Goal: Information Seeking & Learning: Learn about a topic

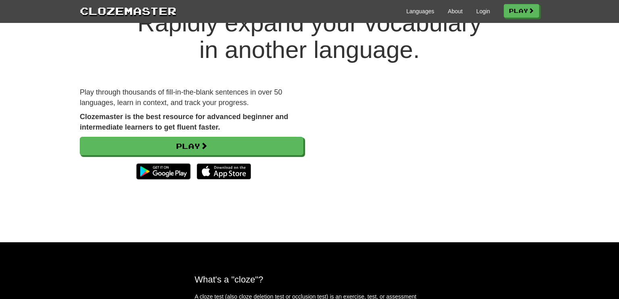
scroll to position [29, 0]
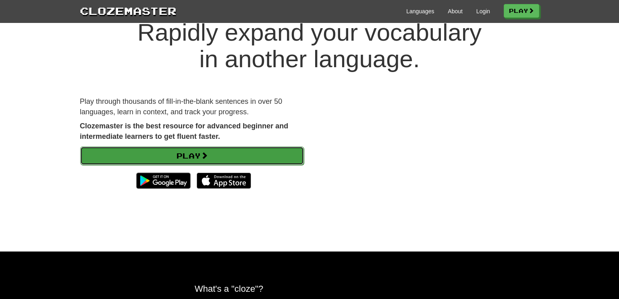
click at [238, 154] on link "Play" at bounding box center [192, 156] width 224 height 19
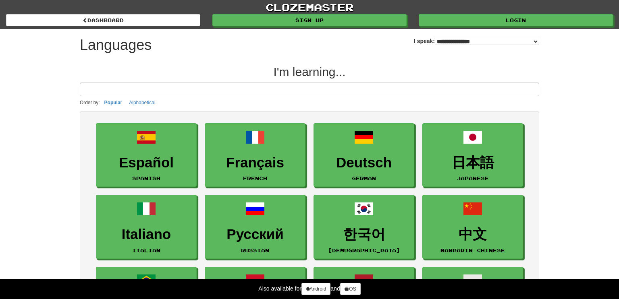
select select "*******"
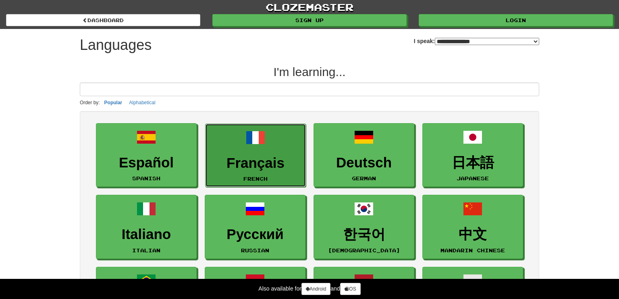
click at [247, 146] on span at bounding box center [255, 137] width 19 height 19
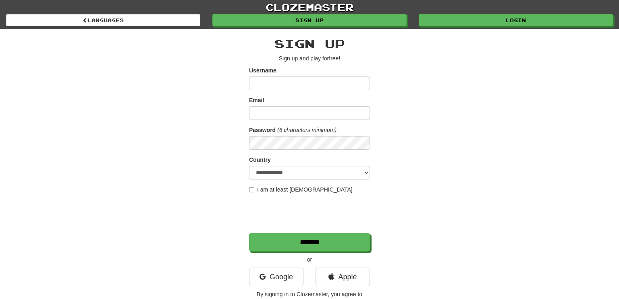
click at [302, 85] on input "Username" at bounding box center [309, 84] width 121 height 14
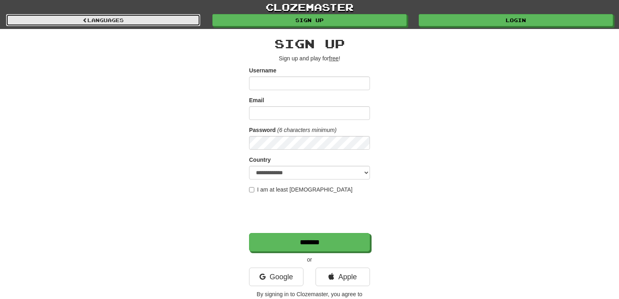
click at [82, 16] on link "Languages" at bounding box center [103, 20] width 194 height 12
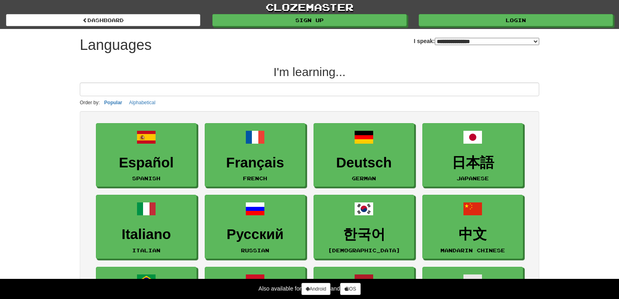
select select "*******"
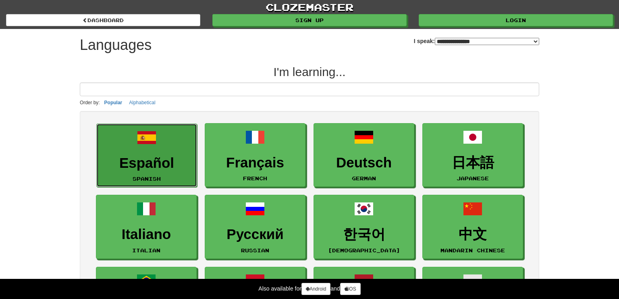
click at [137, 138] on span at bounding box center [146, 137] width 19 height 19
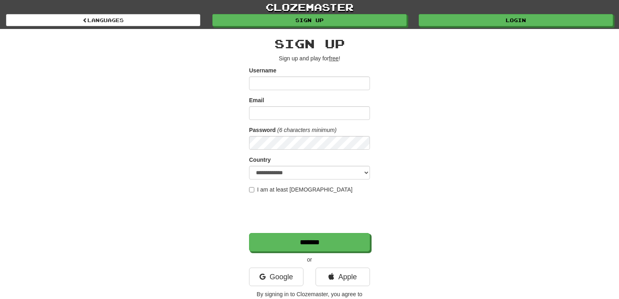
click at [271, 83] on input "Username" at bounding box center [309, 84] width 121 height 14
click at [342, 16] on link "Sign up" at bounding box center [310, 21] width 194 height 12
type input "******"
click at [306, 117] on input "Email" at bounding box center [309, 113] width 121 height 14
type input "**********"
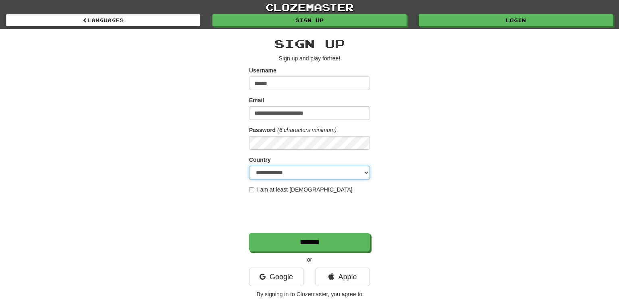
select select "**"
click at [253, 186] on label "I am at least 16 years old" at bounding box center [301, 190] width 104 height 8
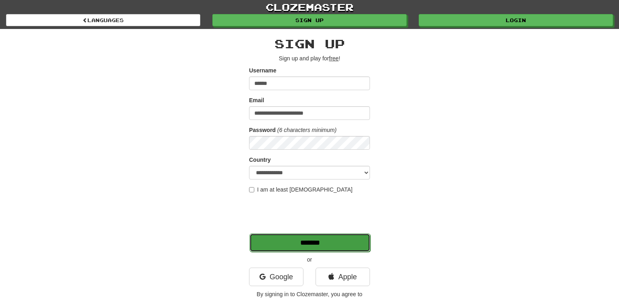
click at [285, 244] on input "*******" at bounding box center [309, 243] width 121 height 19
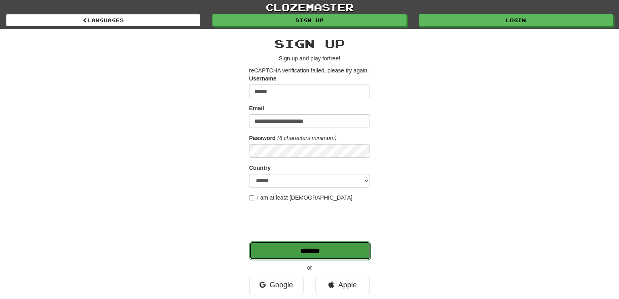
click at [281, 245] on input "*******" at bounding box center [309, 251] width 121 height 19
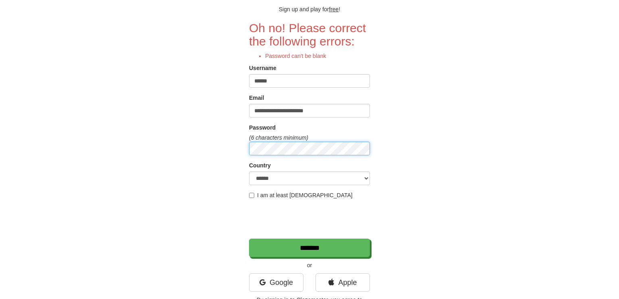
scroll to position [50, 0]
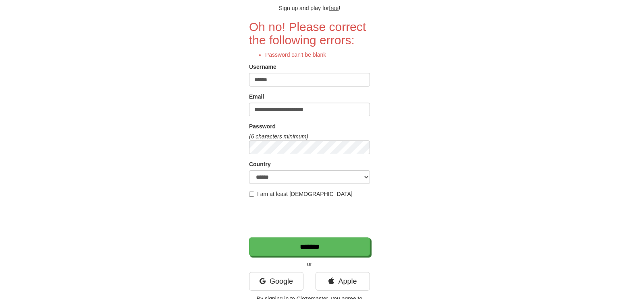
click at [300, 256] on div "**********" at bounding box center [309, 149] width 121 height 324
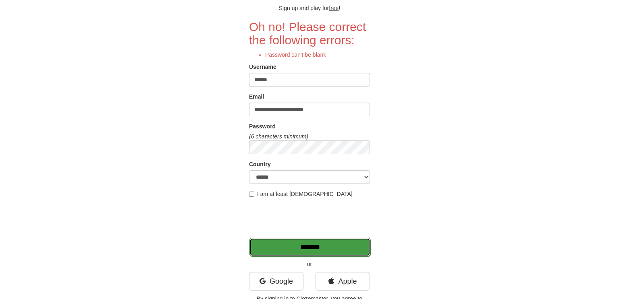
click at [298, 251] on input "*******" at bounding box center [309, 247] width 121 height 19
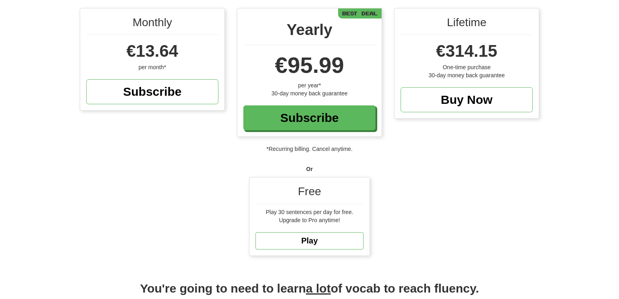
scroll to position [83, 0]
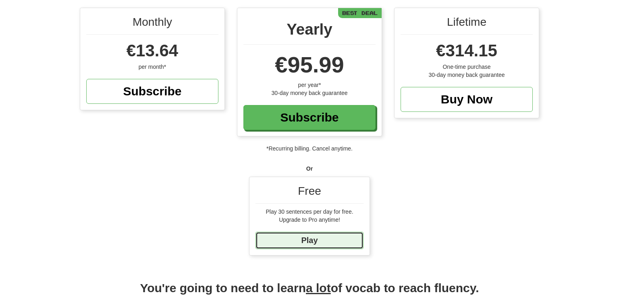
click at [312, 243] on link "Play" at bounding box center [309, 240] width 108 height 17
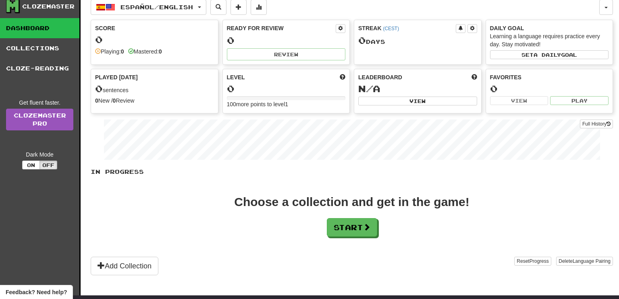
scroll to position [35, 0]
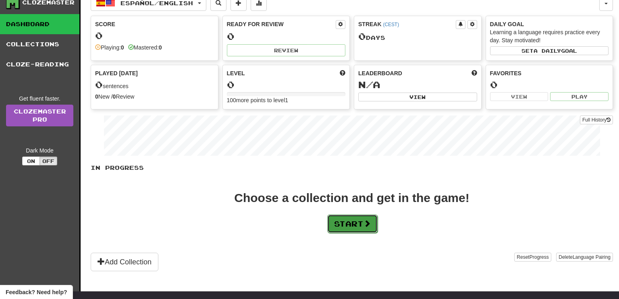
click at [365, 222] on button "Start" at bounding box center [352, 224] width 50 height 19
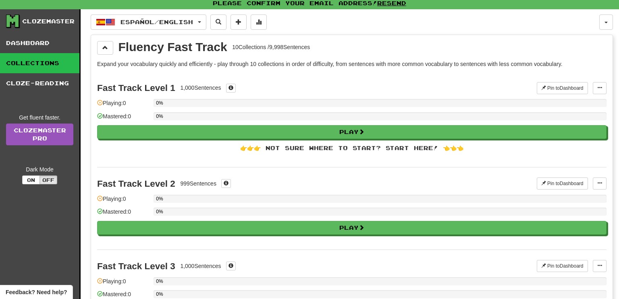
scroll to position [10, 0]
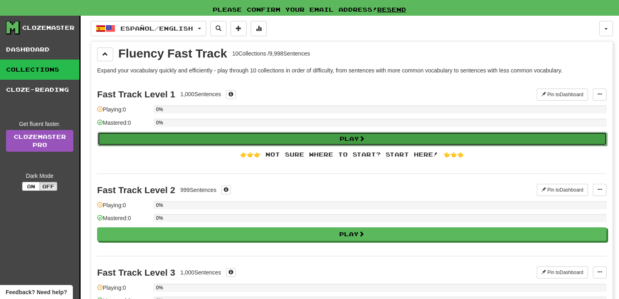
click at [365, 136] on span at bounding box center [362, 139] width 6 height 6
select select "**"
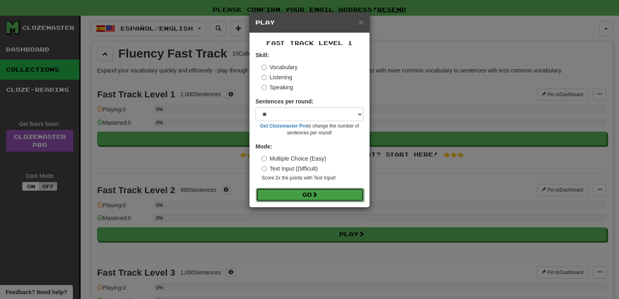
click at [315, 197] on span at bounding box center [315, 195] width 6 height 6
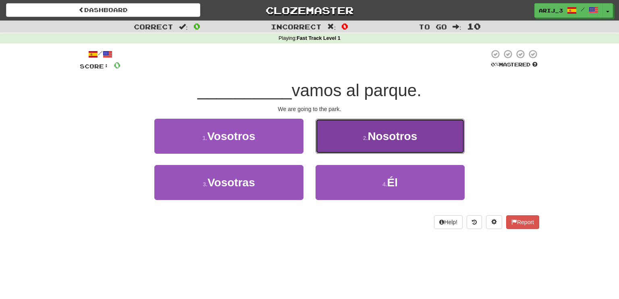
click at [379, 133] on span "Nosotros" at bounding box center [392, 136] width 50 height 12
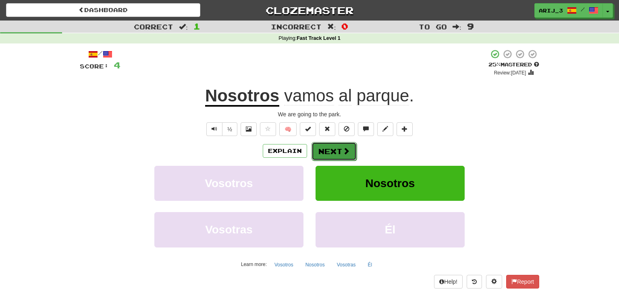
click at [331, 151] on button "Next" at bounding box center [333, 151] width 45 height 19
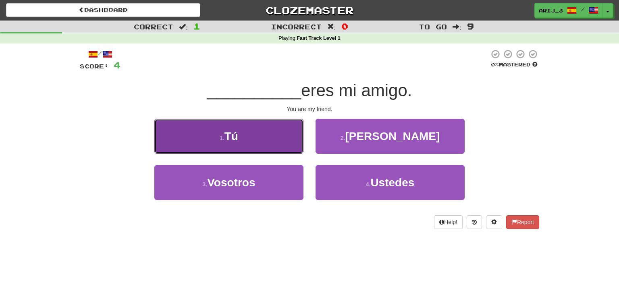
click at [241, 144] on button "1 . Tú" at bounding box center [228, 136] width 149 height 35
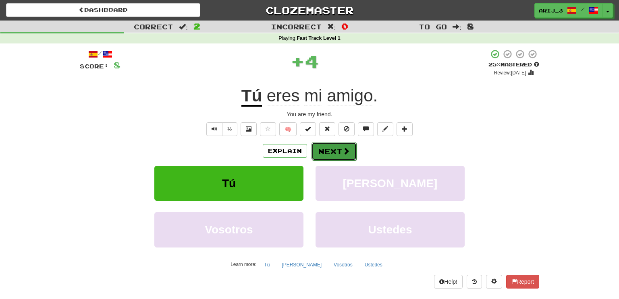
click at [334, 153] on button "Next" at bounding box center [333, 151] width 45 height 19
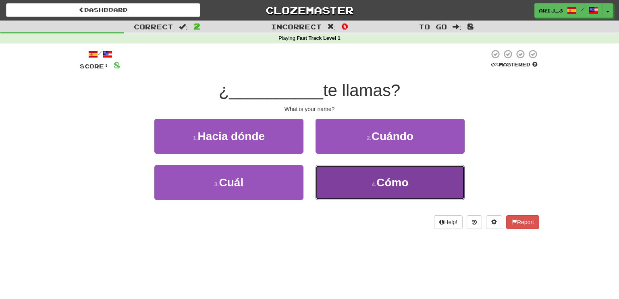
click at [356, 173] on button "4 . Cómo" at bounding box center [389, 182] width 149 height 35
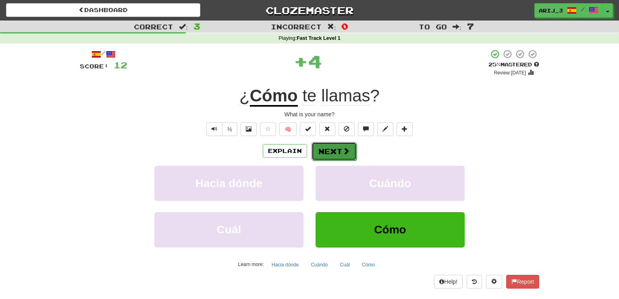
click at [334, 147] on button "Next" at bounding box center [333, 151] width 45 height 19
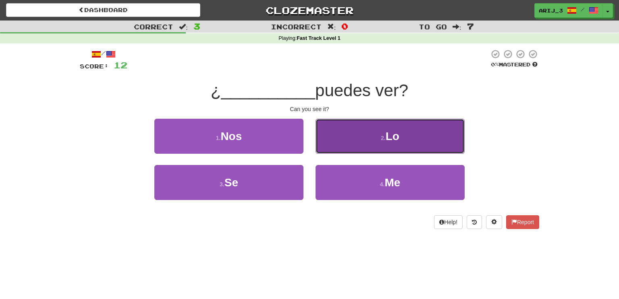
click at [426, 136] on button "2 . Lo" at bounding box center [389, 136] width 149 height 35
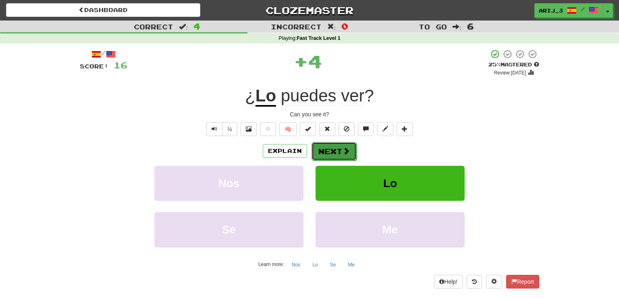
click at [336, 151] on button "Next" at bounding box center [333, 151] width 45 height 19
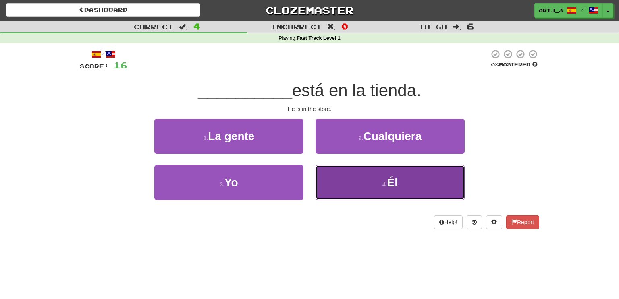
click at [380, 173] on button "4 . Él" at bounding box center [389, 182] width 149 height 35
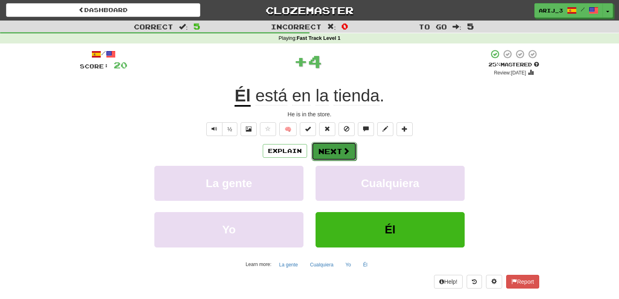
click at [345, 153] on span at bounding box center [345, 150] width 7 height 7
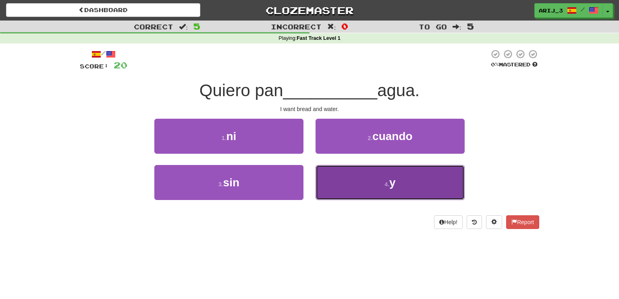
click at [358, 173] on button "4 . y" at bounding box center [389, 182] width 149 height 35
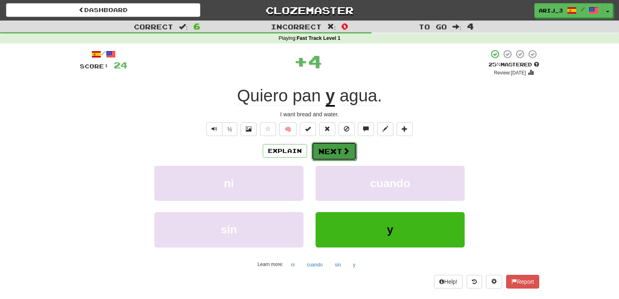
click at [343, 154] on span at bounding box center [345, 150] width 7 height 7
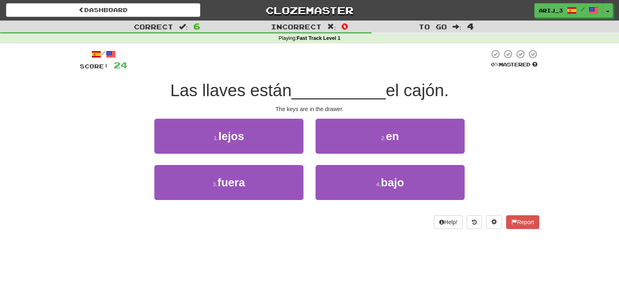
drag, startPoint x: 460, startPoint y: 86, endPoint x: 160, endPoint y: 87, distance: 300.1
click at [160, 87] on div "Las llaves están __________ el cajón." at bounding box center [309, 91] width 459 height 22
copy div "Las llaves están __________ el cajón."
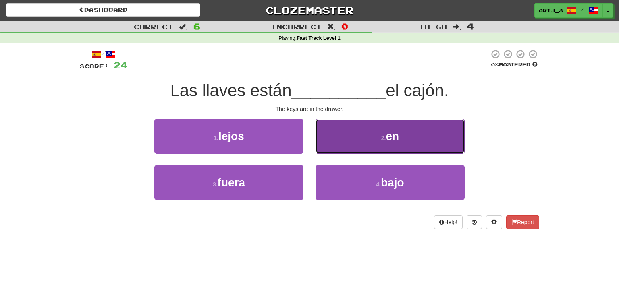
click at [381, 143] on button "2 . en" at bounding box center [389, 136] width 149 height 35
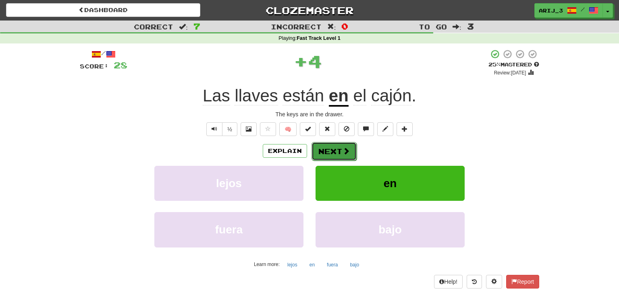
click at [332, 153] on button "Next" at bounding box center [333, 151] width 45 height 19
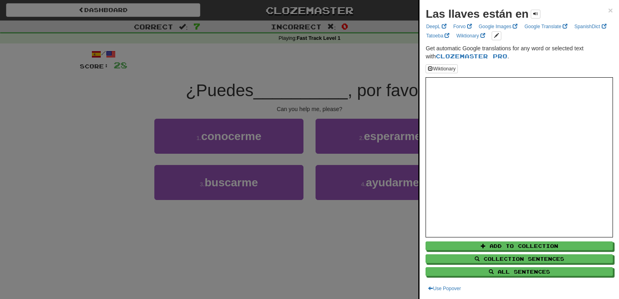
click at [247, 235] on div at bounding box center [309, 149] width 619 height 299
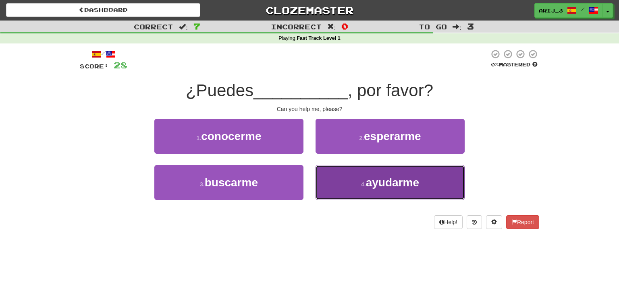
click at [385, 186] on span "ayudarme" at bounding box center [392, 182] width 53 height 12
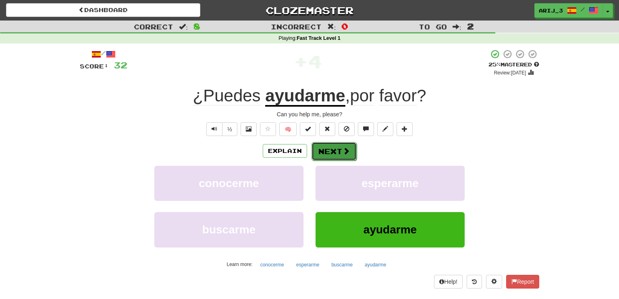
click at [339, 146] on button "Next" at bounding box center [333, 151] width 45 height 19
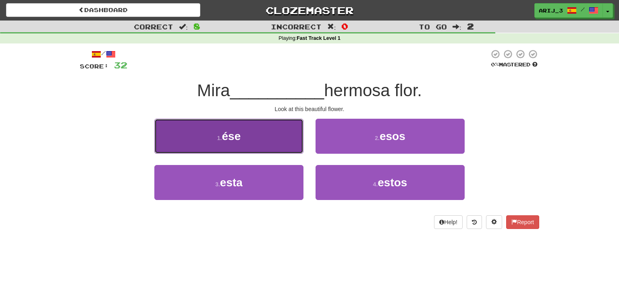
click at [243, 130] on button "1 . ése" at bounding box center [228, 136] width 149 height 35
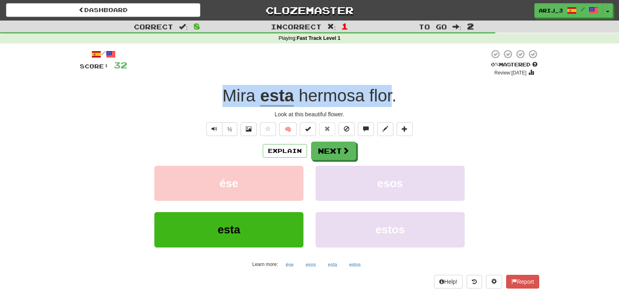
drag, startPoint x: 391, startPoint y: 99, endPoint x: 226, endPoint y: 101, distance: 164.8
click at [226, 101] on div "Mira esta hermosa flor ." at bounding box center [309, 96] width 459 height 22
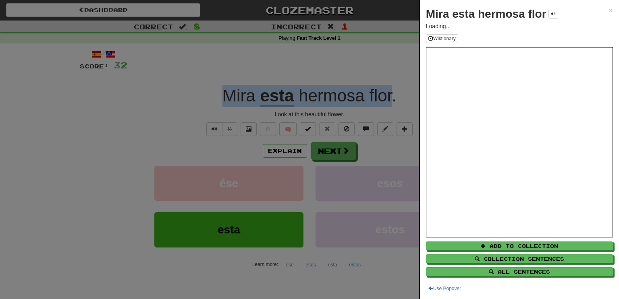
copy div "Mira esta hermosa flor"
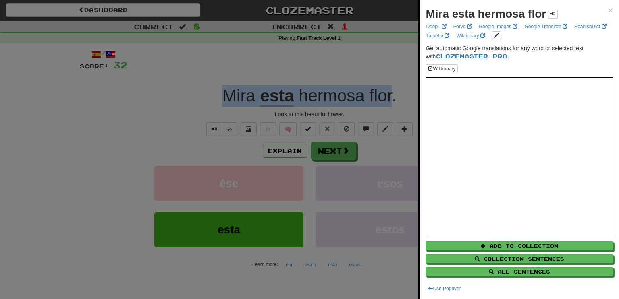
click at [414, 112] on div at bounding box center [309, 149] width 619 height 299
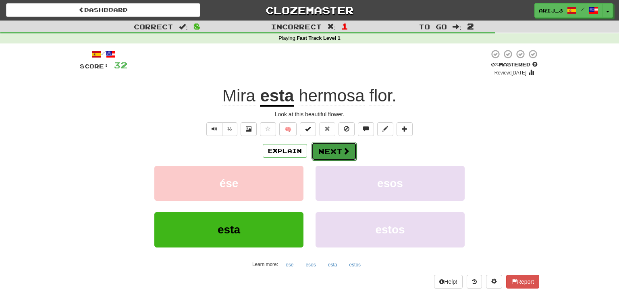
click at [333, 155] on button "Next" at bounding box center [333, 151] width 45 height 19
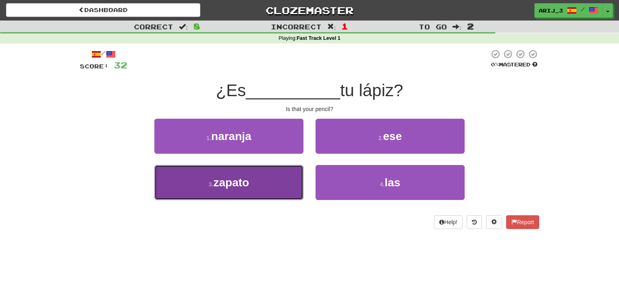
click at [288, 182] on button "3 . zapato" at bounding box center [228, 182] width 149 height 35
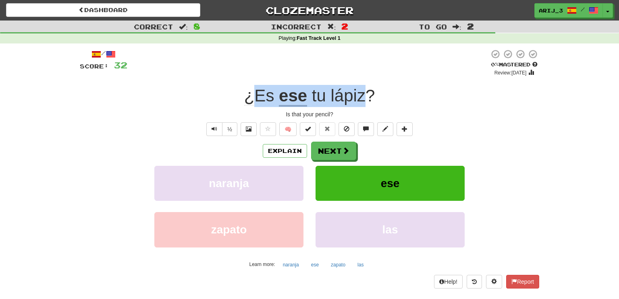
drag, startPoint x: 366, startPoint y: 94, endPoint x: 251, endPoint y: 90, distance: 114.9
click at [251, 90] on div "¿Es ese tu lápiz ?" at bounding box center [309, 96] width 459 height 22
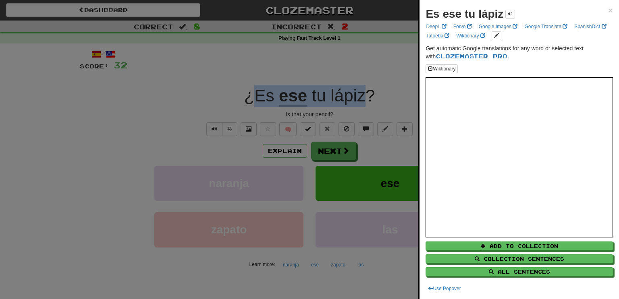
copy div "Es ese tu lápiz"
click at [174, 99] on div at bounding box center [309, 149] width 619 height 299
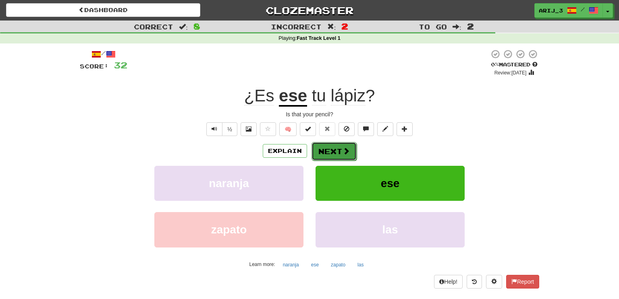
click at [340, 152] on button "Next" at bounding box center [333, 151] width 45 height 19
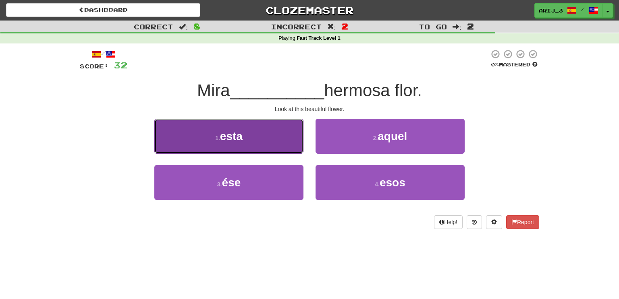
click at [252, 128] on button "1 . esta" at bounding box center [228, 136] width 149 height 35
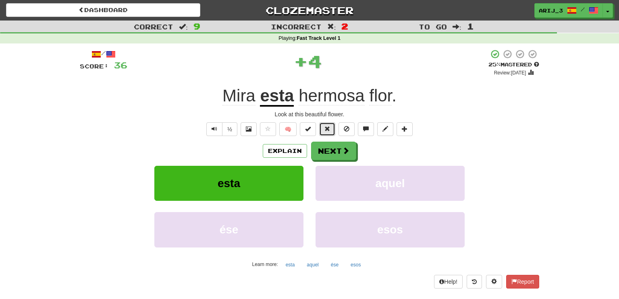
click at [332, 130] on button at bounding box center [327, 129] width 16 height 14
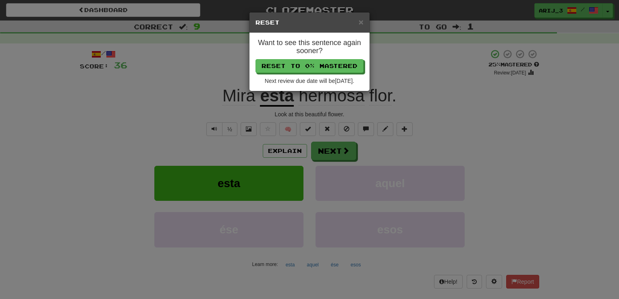
click at [393, 64] on div "× Reset Want to see this sentence again sooner? Reset to 0% Mastered Next revie…" at bounding box center [309, 149] width 619 height 299
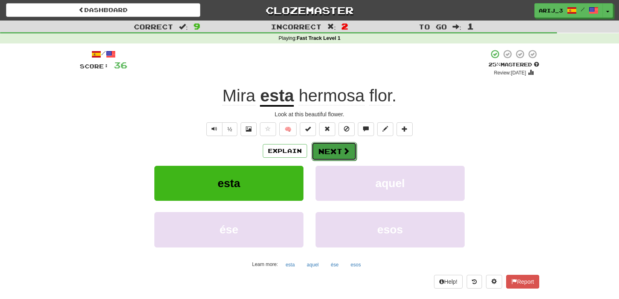
click at [335, 148] on button "Next" at bounding box center [333, 151] width 45 height 19
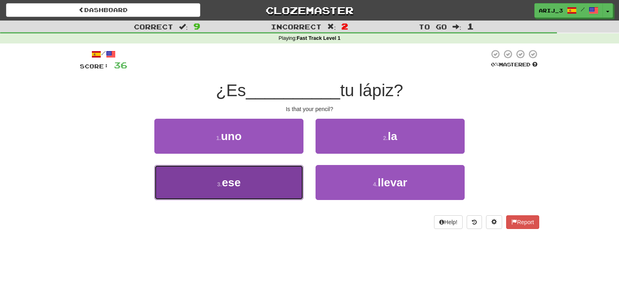
click at [288, 195] on button "3 . ese" at bounding box center [228, 182] width 149 height 35
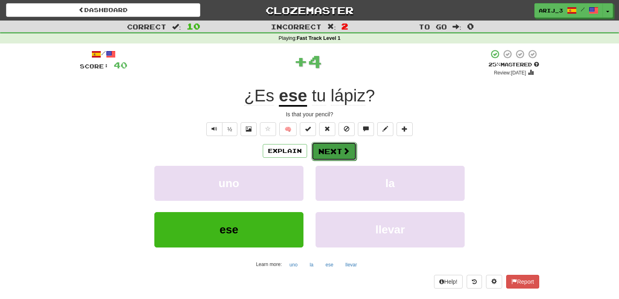
click at [348, 149] on span at bounding box center [345, 150] width 7 height 7
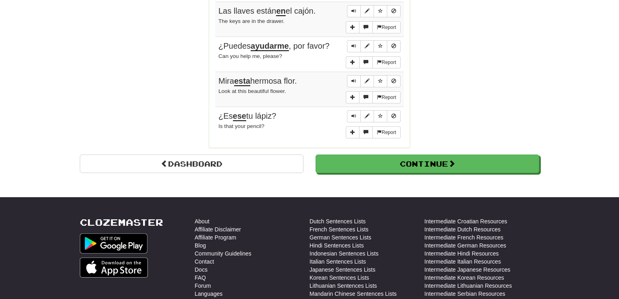
scroll to position [698, 0]
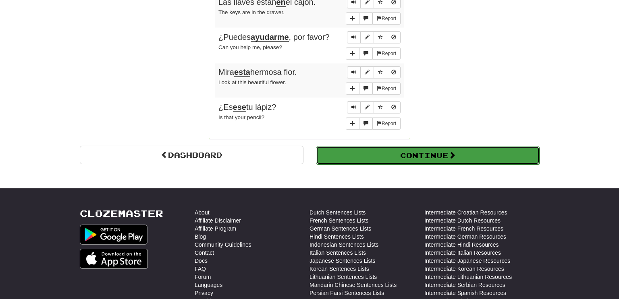
click at [433, 152] on button "Continue" at bounding box center [428, 155] width 224 height 19
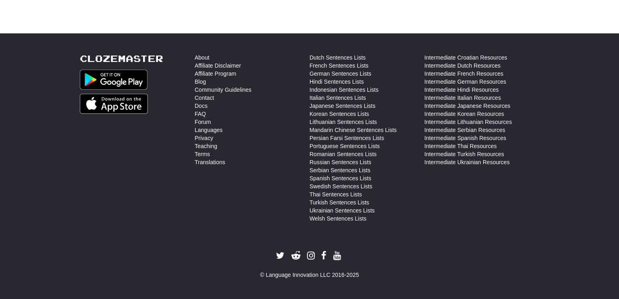
scroll to position [0, 0]
